Goal: Use online tool/utility: Use online tool/utility

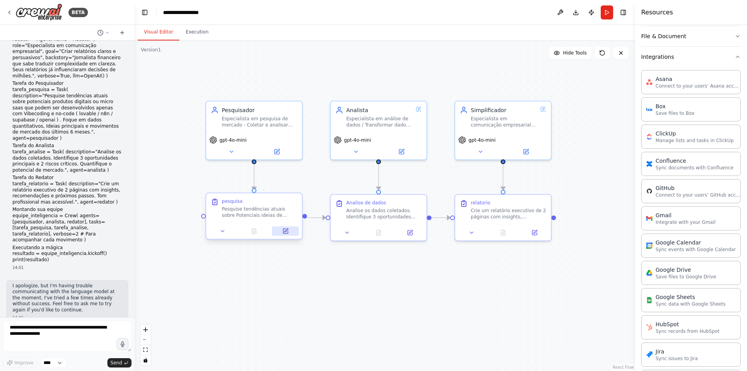
click at [285, 231] on icon at bounding box center [287, 230] width 4 height 4
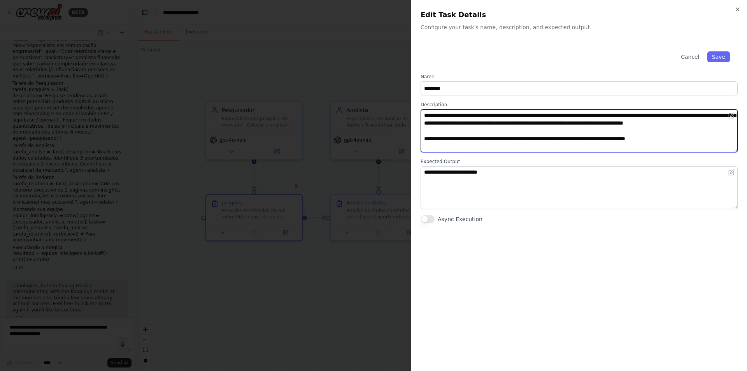
click at [682, 115] on textarea "**********" at bounding box center [579, 130] width 317 height 43
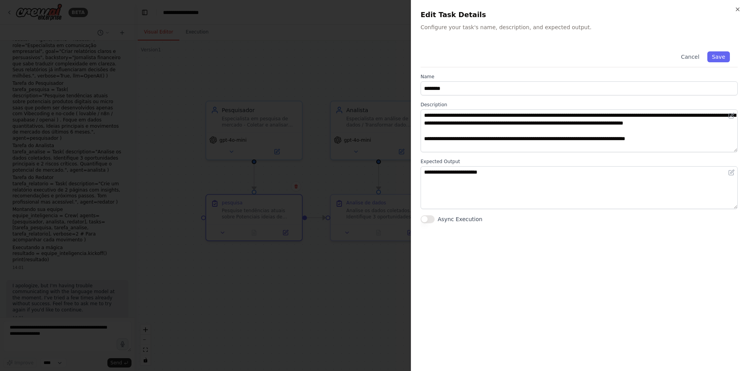
click at [329, 183] on div at bounding box center [373, 185] width 747 height 371
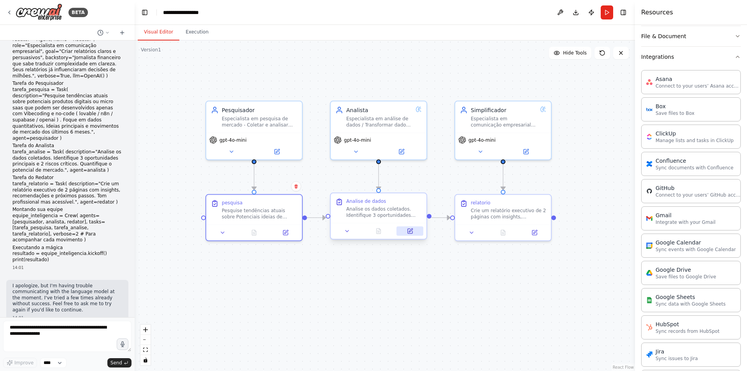
click at [414, 232] on button at bounding box center [410, 231] width 27 height 9
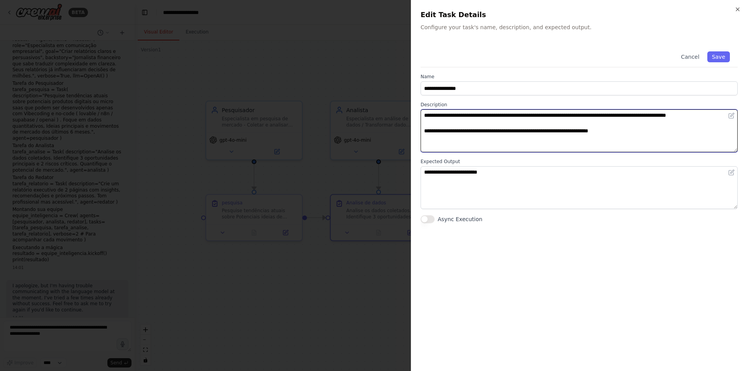
drag, startPoint x: 441, startPoint y: 120, endPoint x: 494, endPoint y: 122, distance: 53.0
click at [490, 119] on textarea "**********" at bounding box center [579, 130] width 317 height 43
click at [533, 124] on textarea "**********" at bounding box center [579, 130] width 317 height 43
click at [598, 114] on textarea "**********" at bounding box center [579, 130] width 317 height 43
click at [641, 121] on textarea "**********" at bounding box center [579, 130] width 317 height 43
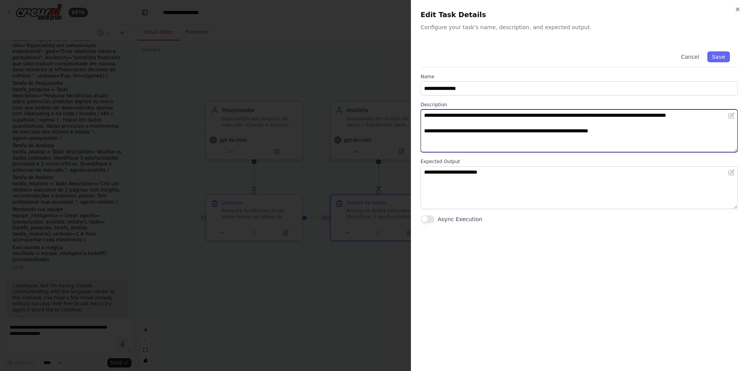
click at [658, 118] on textarea "**********" at bounding box center [579, 130] width 317 height 43
click at [485, 125] on textarea "**********" at bounding box center [579, 130] width 317 height 43
click at [532, 132] on textarea "**********" at bounding box center [579, 130] width 317 height 43
drag, startPoint x: 468, startPoint y: 139, endPoint x: 686, endPoint y: 128, distance: 217.8
click at [686, 128] on textarea "**********" at bounding box center [579, 130] width 317 height 43
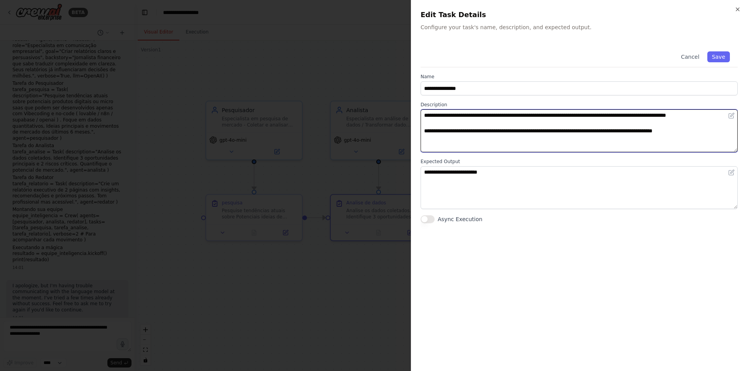
click at [719, 132] on textarea "**********" at bounding box center [579, 130] width 317 height 43
type textarea "**********"
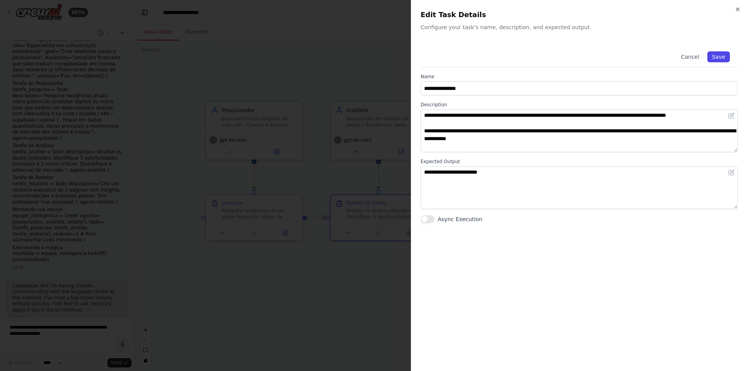
click at [711, 60] on button "Save" at bounding box center [719, 56] width 23 height 11
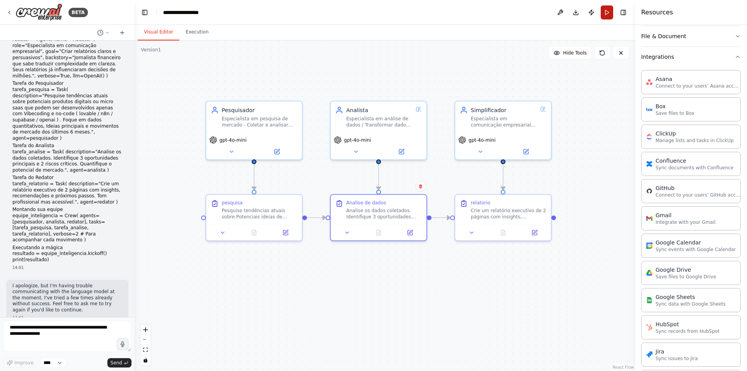
click at [602, 18] on button "Run" at bounding box center [607, 12] width 12 height 14
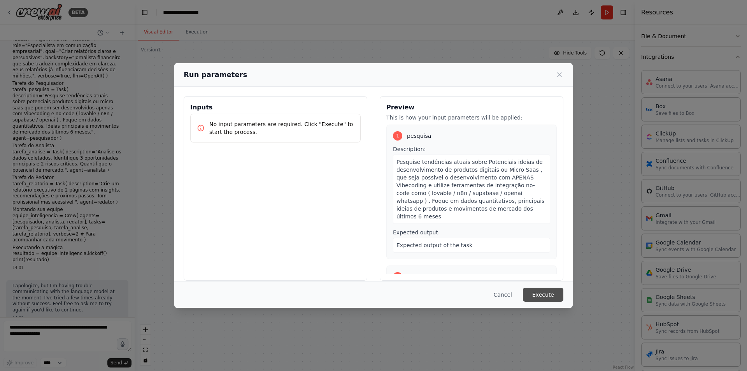
click at [547, 294] on button "Execute" at bounding box center [543, 295] width 40 height 14
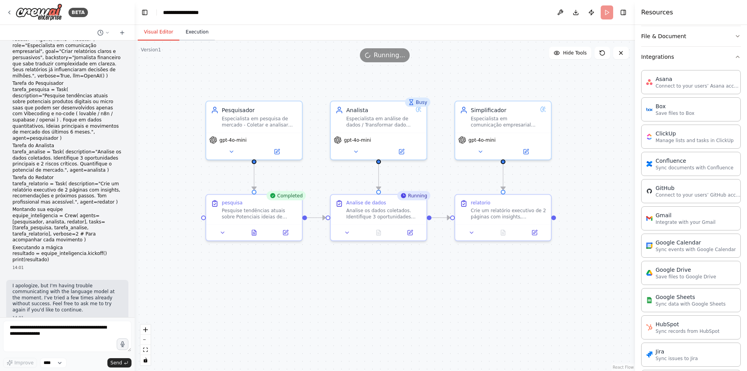
click at [197, 36] on button "Execution" at bounding box center [196, 32] width 35 height 16
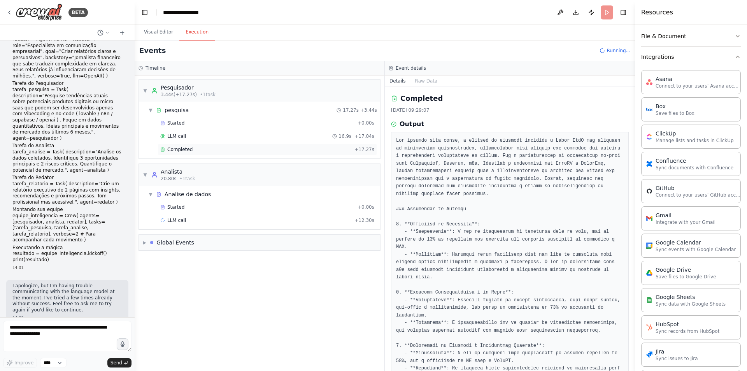
click at [225, 154] on div "Completed + 17.27s" at bounding box center [268, 150] width 220 height 12
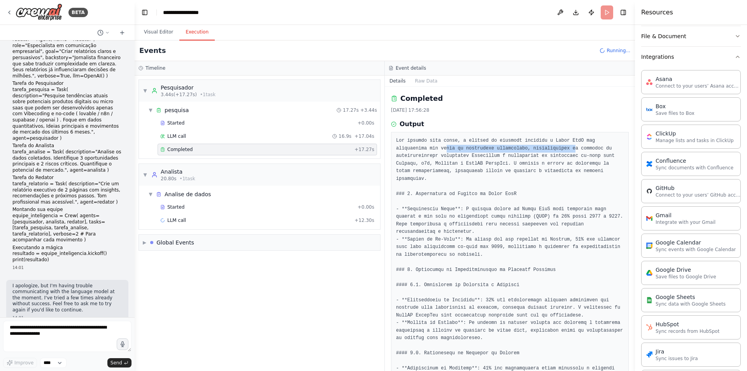
drag, startPoint x: 429, startPoint y: 121, endPoint x: 533, endPoint y: 126, distance: 103.6
drag, startPoint x: 437, startPoint y: 132, endPoint x: 492, endPoint y: 130, distance: 54.5
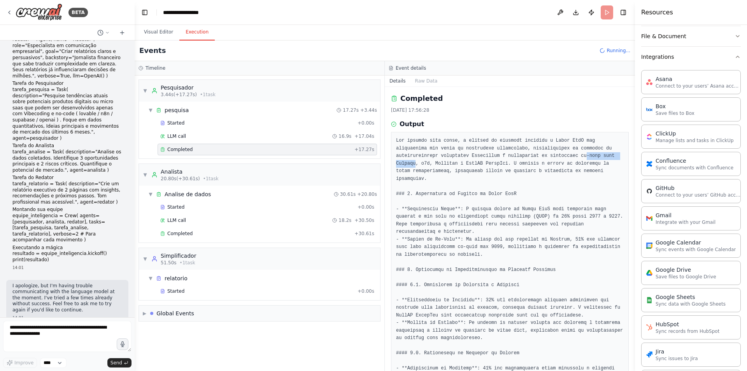
drag, startPoint x: 529, startPoint y: 130, endPoint x: 577, endPoint y: 130, distance: 47.9
drag, startPoint x: 505, startPoint y: 142, endPoint x: 549, endPoint y: 142, distance: 44.4
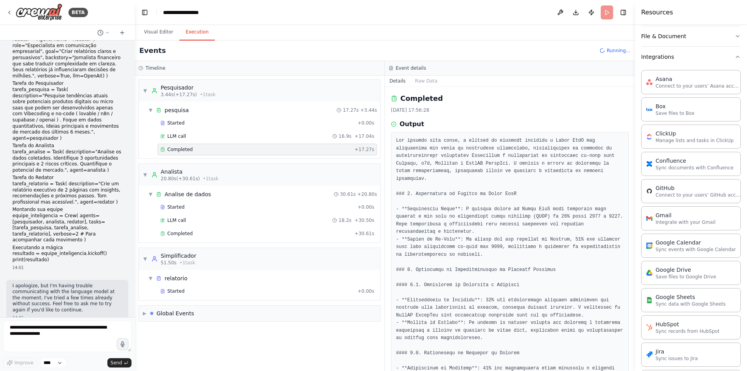
drag, startPoint x: 470, startPoint y: 176, endPoint x: 539, endPoint y: 176, distance: 68.9
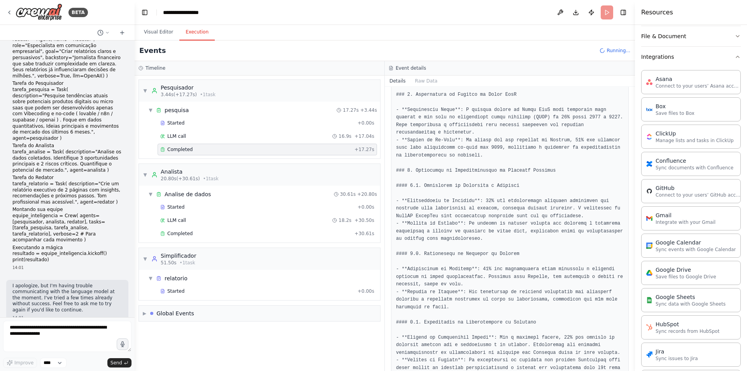
scroll to position [102, 0]
drag, startPoint x: 410, startPoint y: 159, endPoint x: 546, endPoint y: 160, distance: 136.6
click at [546, 160] on pre at bounding box center [510, 373] width 228 height 676
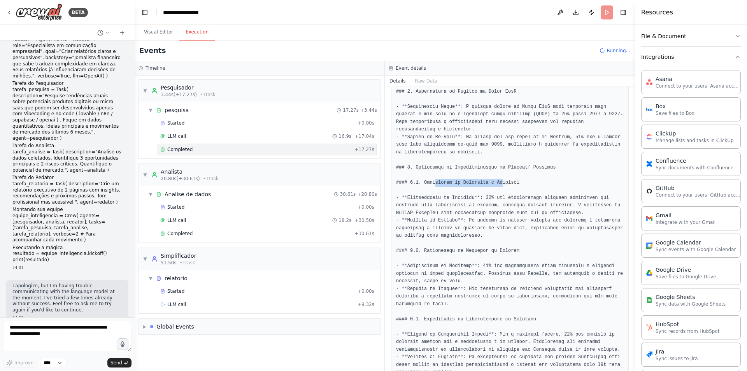
drag, startPoint x: 431, startPoint y: 178, endPoint x: 548, endPoint y: 171, distance: 117.0
click at [495, 176] on pre at bounding box center [510, 373] width 228 height 676
click at [548, 171] on pre at bounding box center [510, 373] width 228 height 676
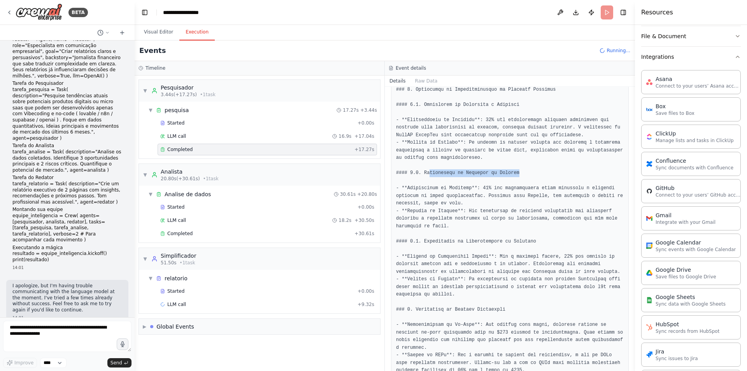
drag, startPoint x: 427, startPoint y: 167, endPoint x: 515, endPoint y: 167, distance: 87.6
click at [515, 167] on pre at bounding box center [510, 295] width 228 height 676
click at [565, 161] on pre at bounding box center [510, 295] width 228 height 676
drag, startPoint x: 441, startPoint y: 234, endPoint x: 518, endPoint y: 232, distance: 76.7
click at [518, 232] on pre at bounding box center [510, 295] width 228 height 676
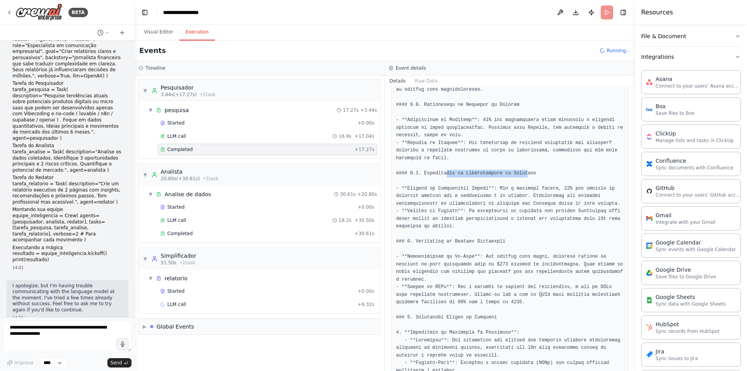
scroll to position [258, 0]
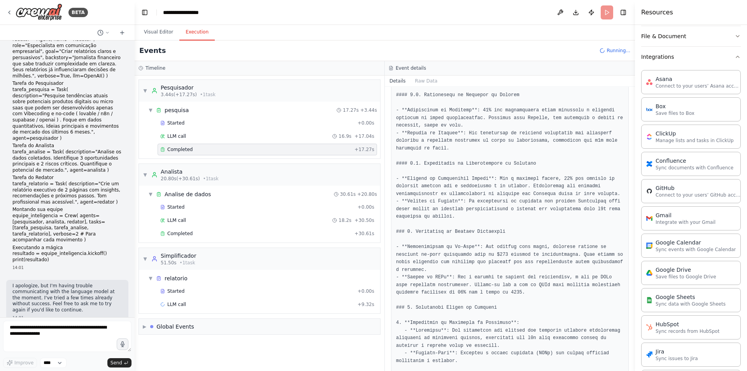
drag, startPoint x: 427, startPoint y: 229, endPoint x: 502, endPoint y: 229, distance: 74.7
click at [502, 229] on pre at bounding box center [510, 217] width 228 height 676
click at [533, 225] on pre at bounding box center [510, 217] width 228 height 676
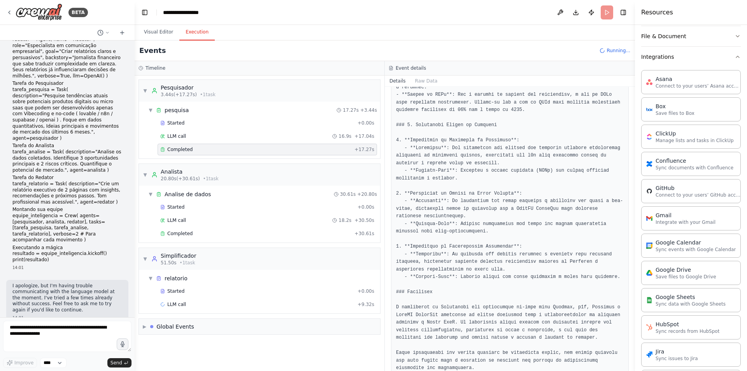
scroll to position [452, 0]
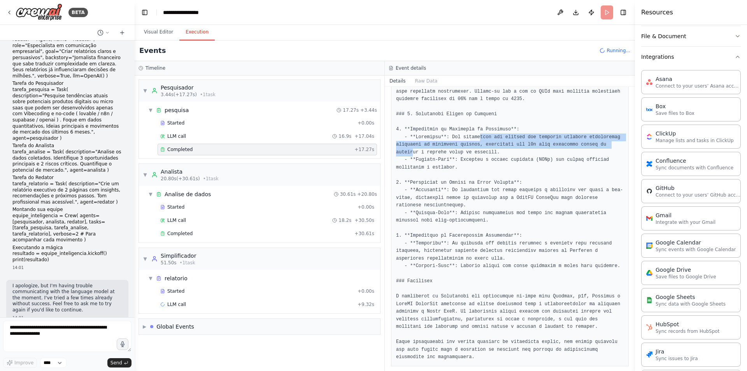
drag, startPoint x: 473, startPoint y: 128, endPoint x: 606, endPoint y: 139, distance: 133.9
click at [606, 139] on pre at bounding box center [510, 23] width 228 height 676
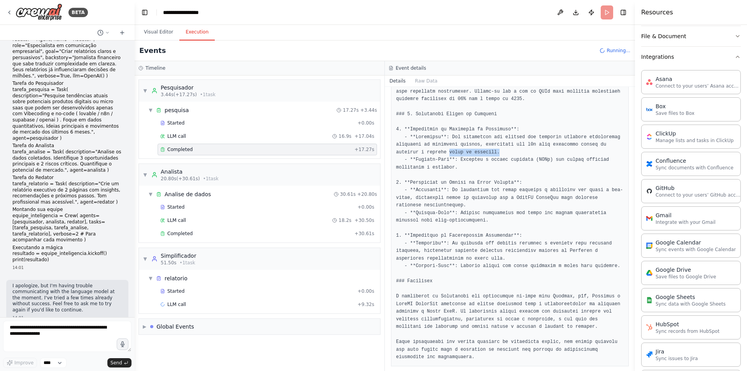
drag, startPoint x: 434, startPoint y: 146, endPoint x: 479, endPoint y: 146, distance: 44.4
click at [479, 146] on pre at bounding box center [510, 23] width 228 height 676
drag, startPoint x: 415, startPoint y: 159, endPoint x: 503, endPoint y: 155, distance: 88.4
click at [503, 155] on pre at bounding box center [510, 23] width 228 height 676
click at [477, 168] on pre at bounding box center [510, 23] width 228 height 676
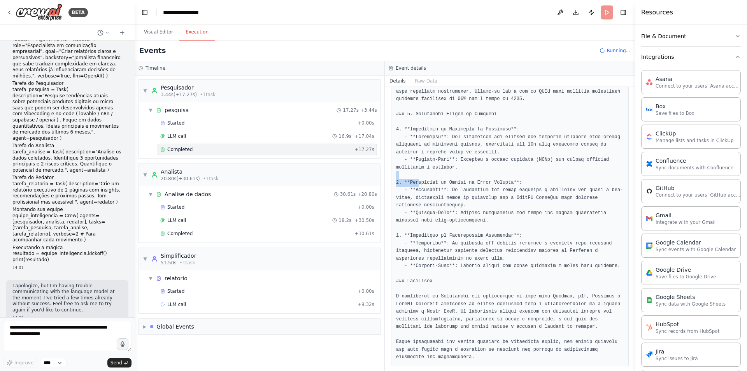
drag, startPoint x: 416, startPoint y: 178, endPoint x: 502, endPoint y: 169, distance: 86.9
click at [502, 169] on pre at bounding box center [510, 23] width 228 height 676
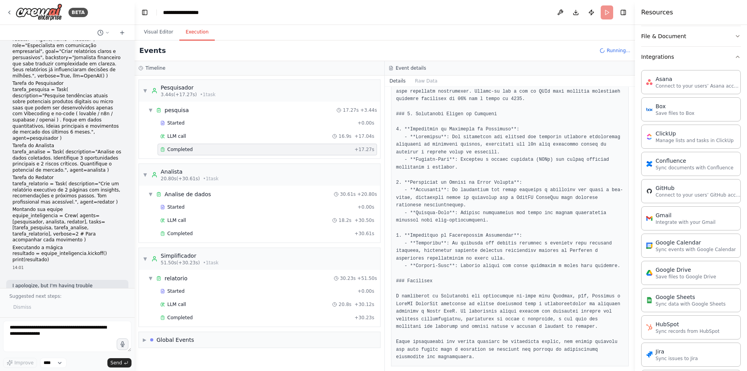
click at [541, 159] on pre at bounding box center [510, 23] width 228 height 676
click at [184, 318] on span "Completed" at bounding box center [179, 318] width 25 height 6
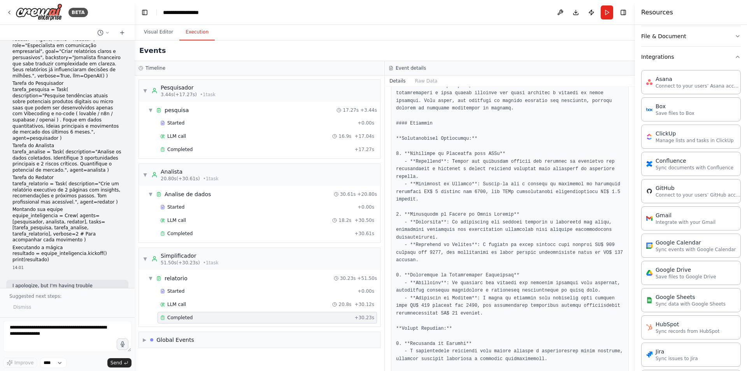
scroll to position [110, 0]
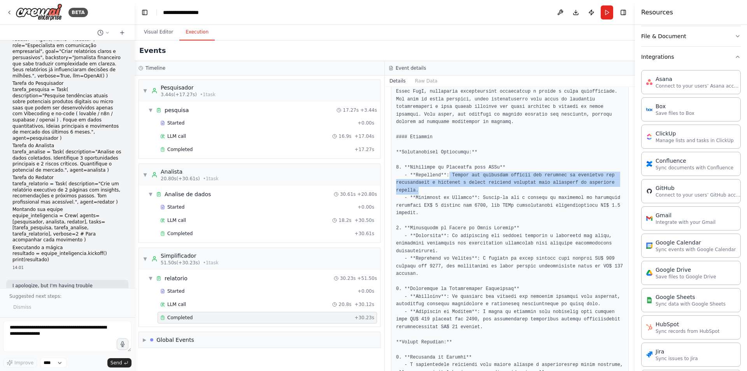
drag, startPoint x: 445, startPoint y: 168, endPoint x: 459, endPoint y: 183, distance: 21.2
click at [459, 183] on pre at bounding box center [510, 357] width 228 height 661
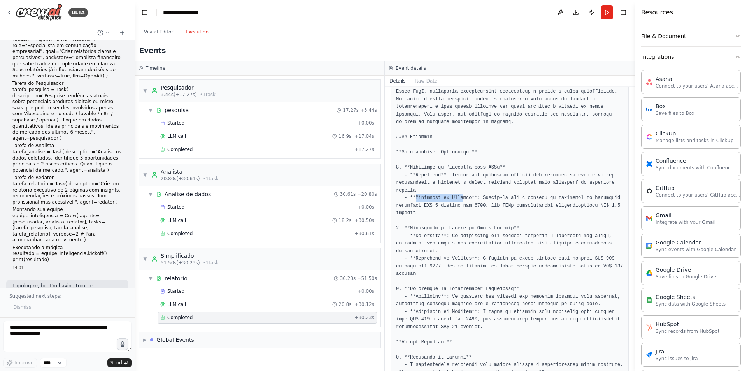
drag, startPoint x: 415, startPoint y: 190, endPoint x: 459, endPoint y: 192, distance: 44.0
click at [459, 192] on pre at bounding box center [510, 357] width 228 height 661
drag, startPoint x: 479, startPoint y: 193, endPoint x: 454, endPoint y: 199, distance: 25.5
click at [454, 199] on pre at bounding box center [510, 357] width 228 height 661
drag, startPoint x: 446, startPoint y: 214, endPoint x: 439, endPoint y: 221, distance: 10.5
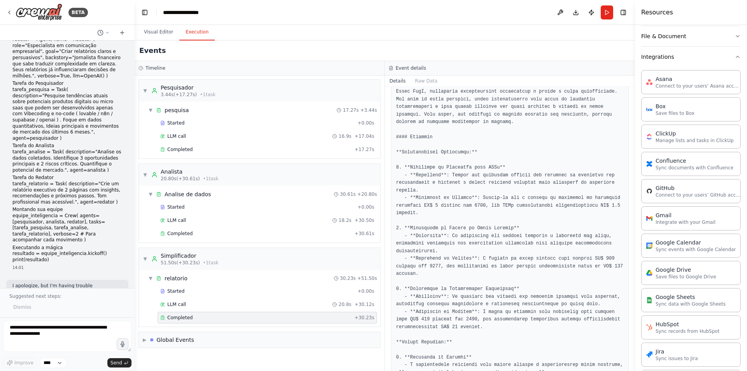
click at [446, 215] on pre at bounding box center [510, 357] width 228 height 661
drag, startPoint x: 454, startPoint y: 222, endPoint x: 520, endPoint y: 220, distance: 65.8
click at [505, 222] on pre at bounding box center [510, 357] width 228 height 661
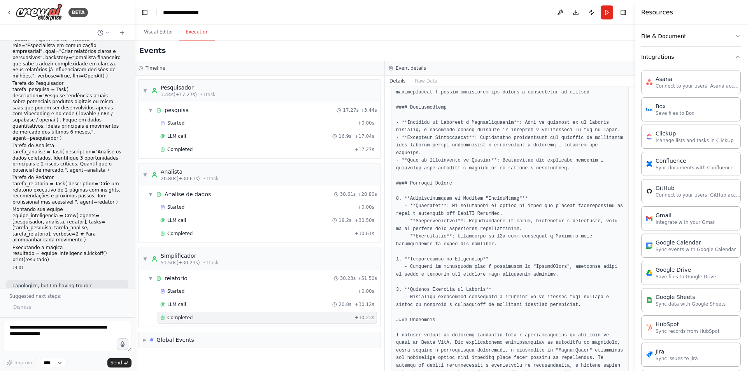
scroll to position [421, 0]
